Goal: Go to known website: Access a specific website the user already knows

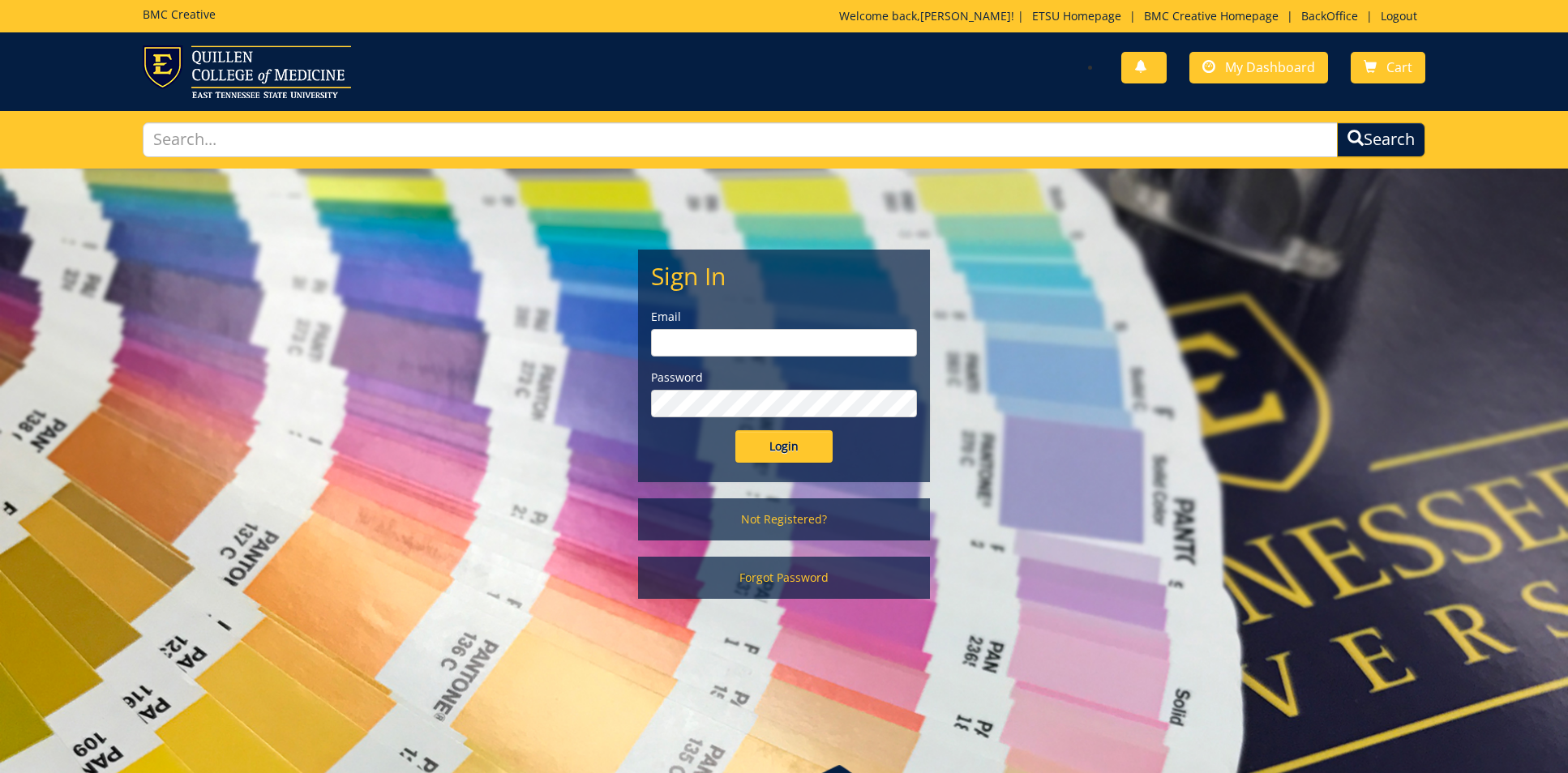
type input "[EMAIL_ADDRESS][DOMAIN_NAME]"
click at [796, 447] on input "Login" at bounding box center [784, 446] width 98 height 33
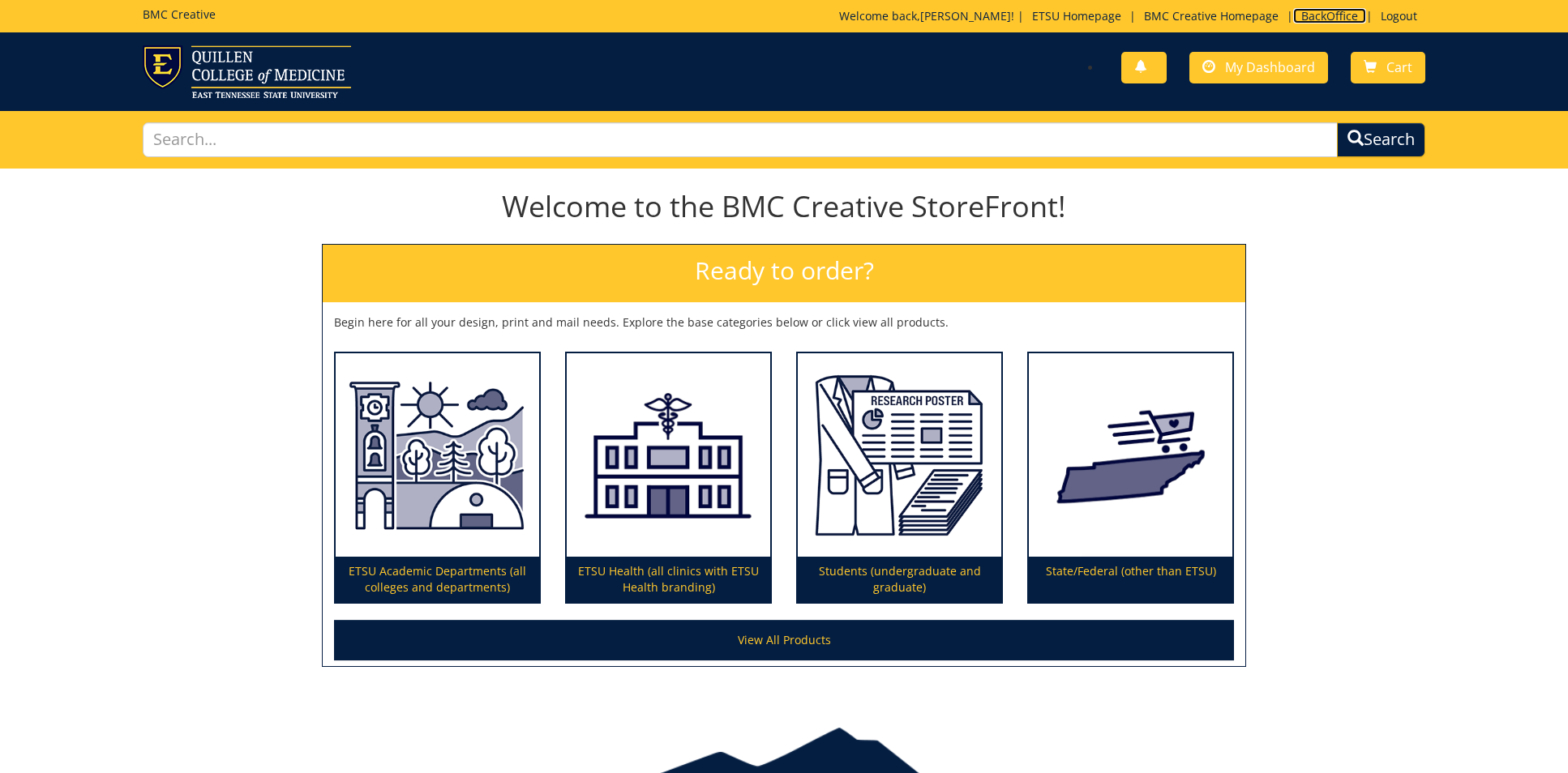
click at [1306, 14] on link "BackOffice" at bounding box center [1329, 16] width 73 height 15
